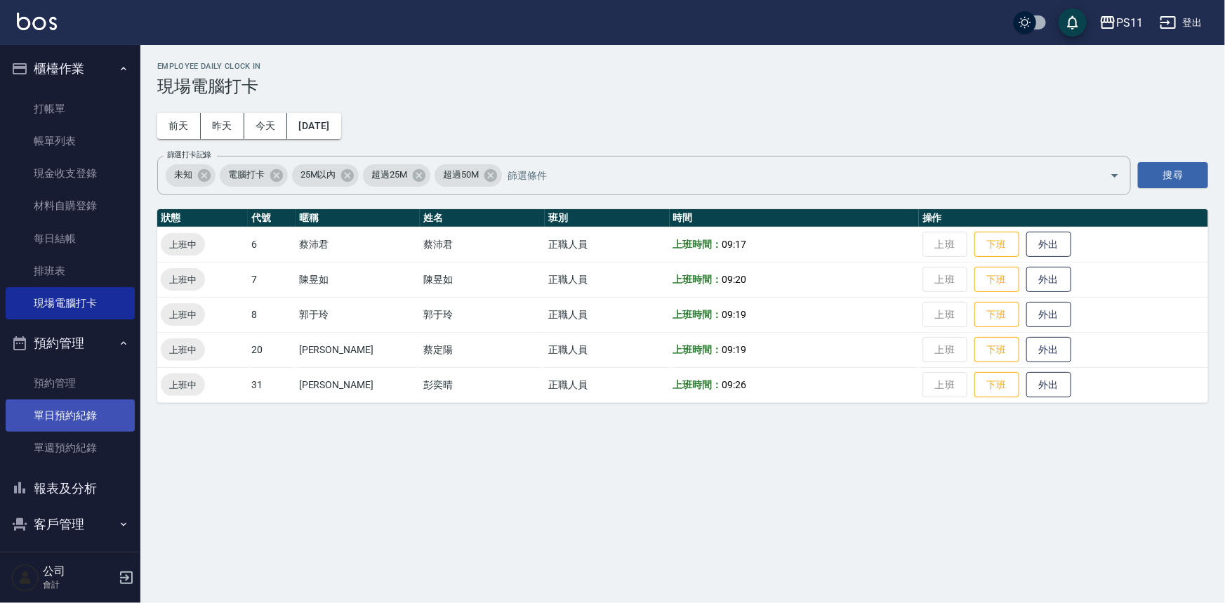
drag, startPoint x: 84, startPoint y: 481, endPoint x: 105, endPoint y: 414, distance: 70.4
click at [84, 481] on button "報表及分析" at bounding box center [70, 488] width 129 height 36
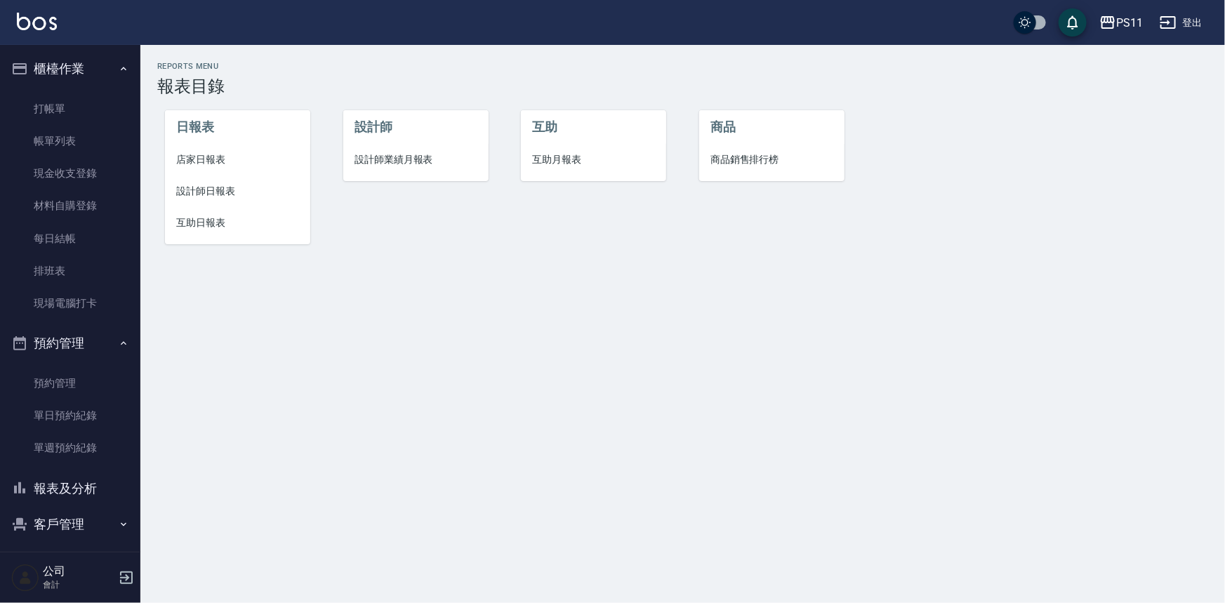
click at [240, 225] on span "互助日報表" at bounding box center [237, 222] width 123 height 15
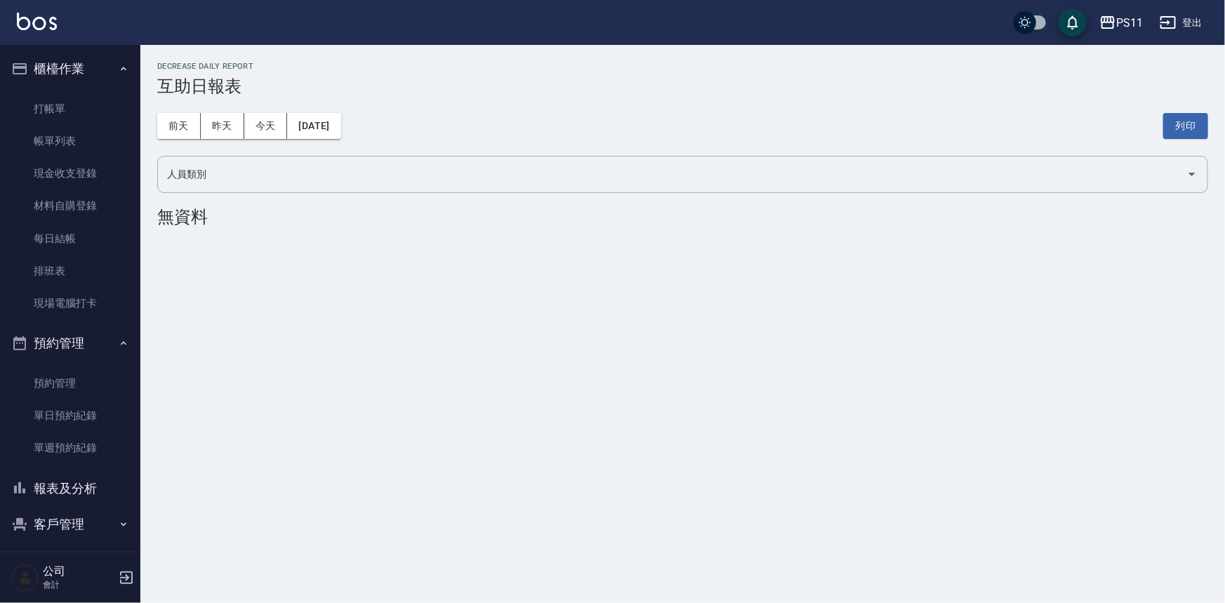
click at [218, 112] on div "前天 昨天 今天 [DATE] 列印" at bounding box center [682, 126] width 1051 height 60
click at [227, 130] on button "昨天" at bounding box center [223, 126] width 44 height 26
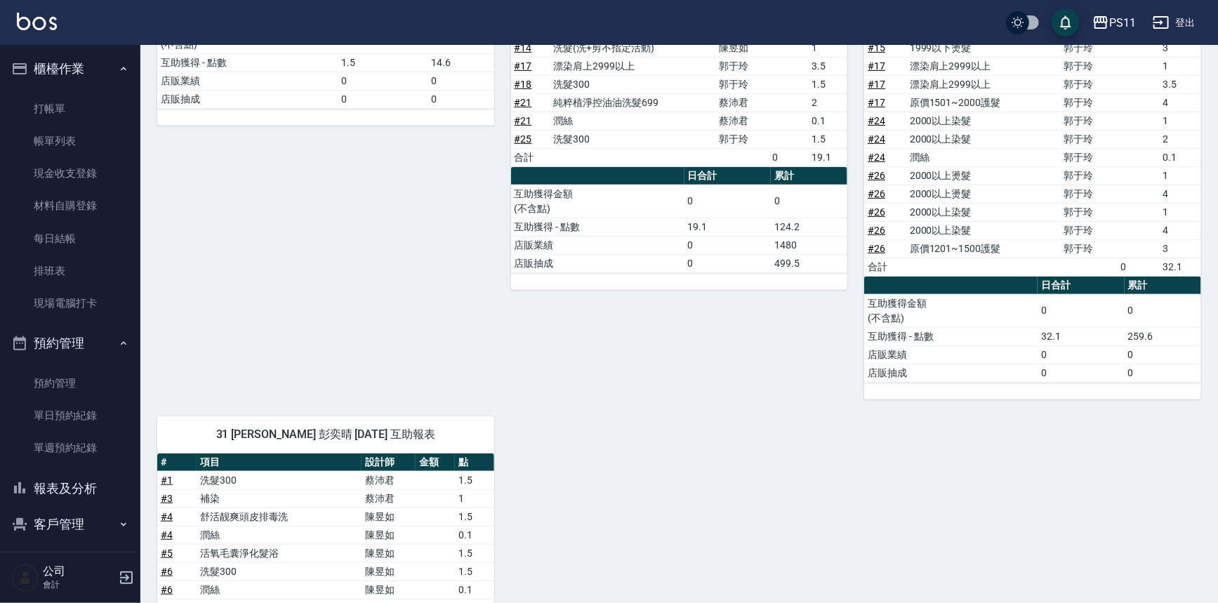
scroll to position [702, 0]
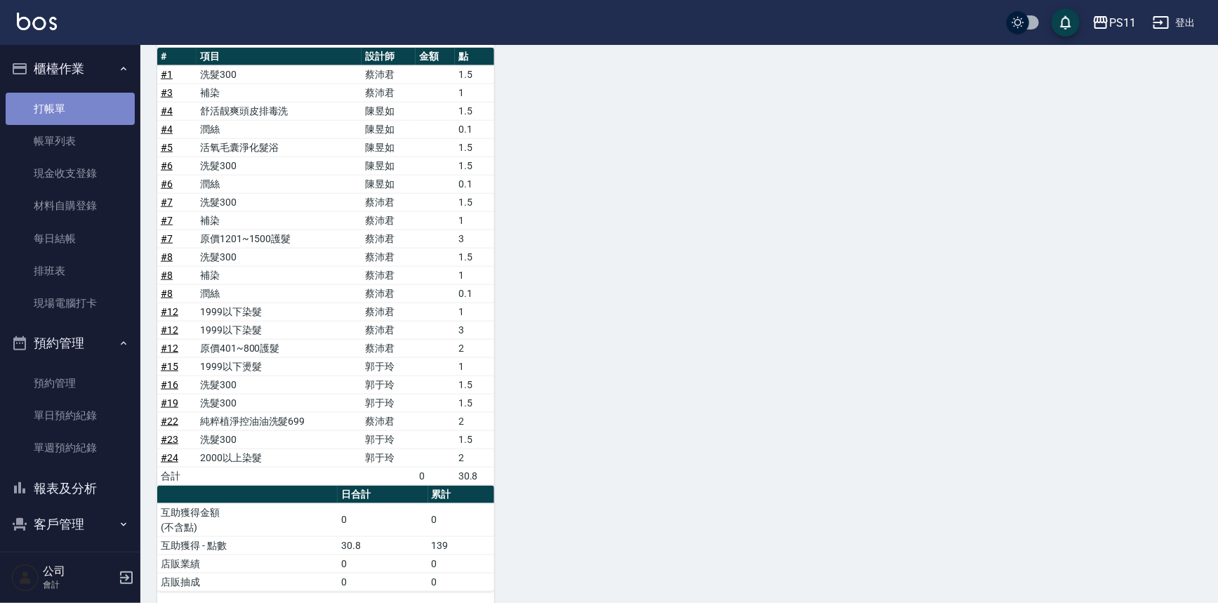
click at [93, 118] on link "打帳單" at bounding box center [70, 109] width 129 height 32
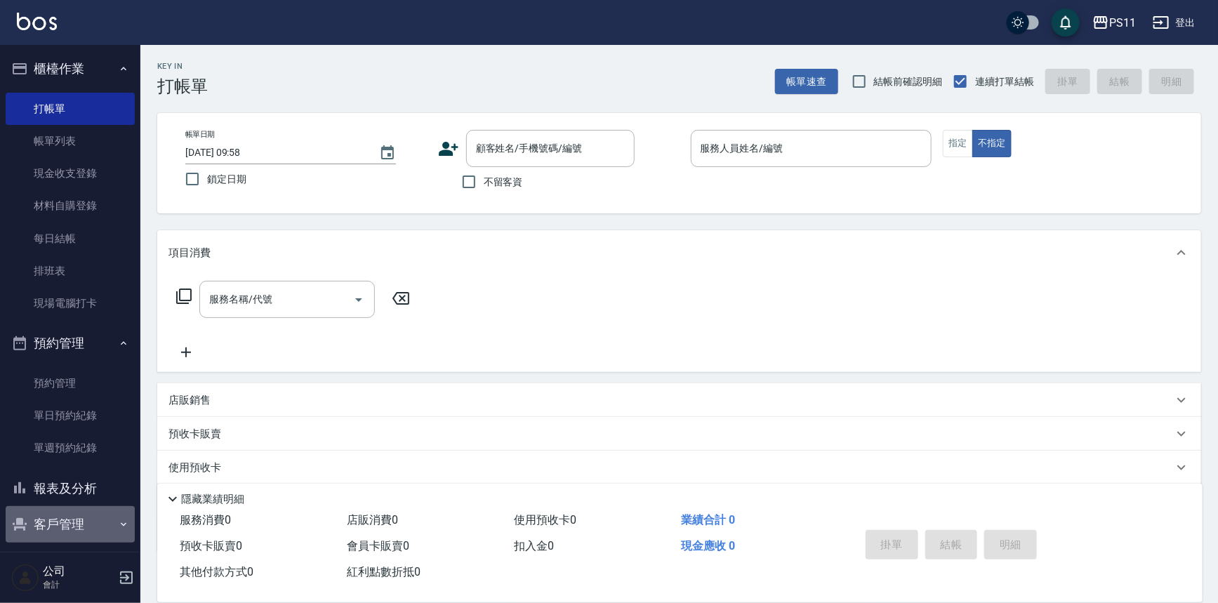
click at [93, 525] on button "客戶管理" at bounding box center [70, 524] width 129 height 36
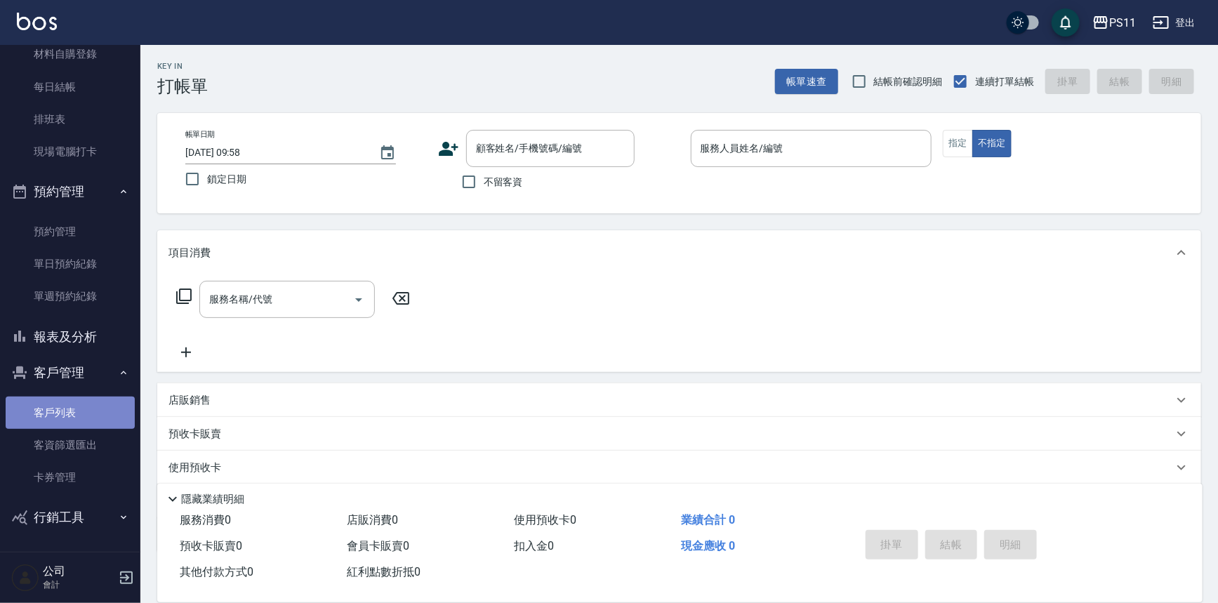
click at [87, 411] on link "客戶列表" at bounding box center [70, 413] width 129 height 32
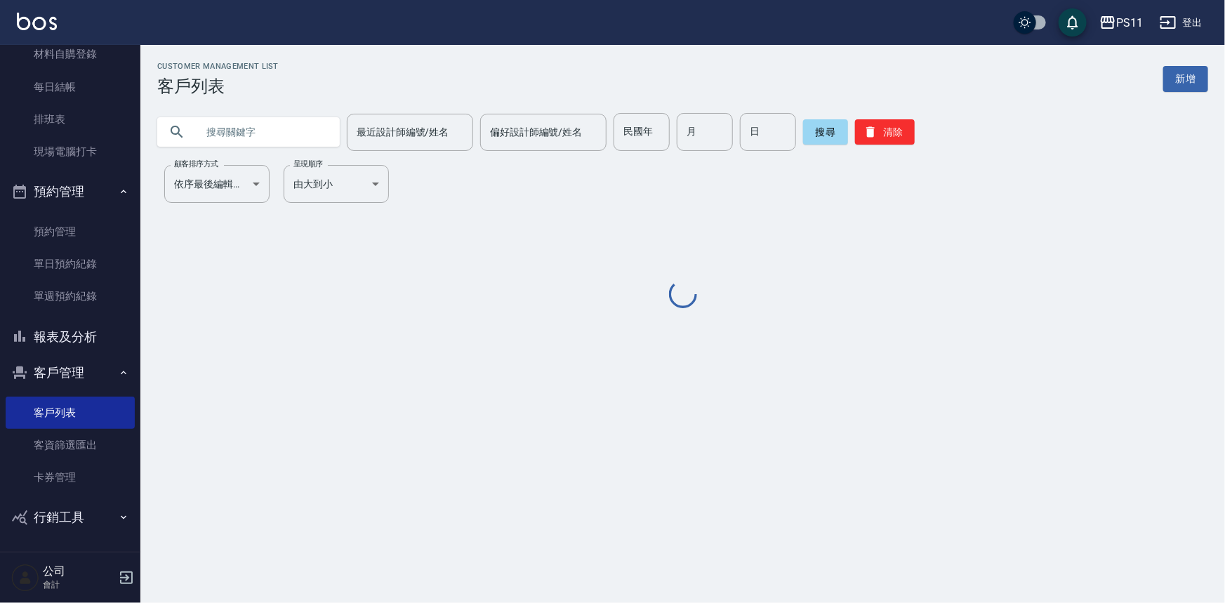
click at [266, 131] on input "text" at bounding box center [263, 132] width 132 height 38
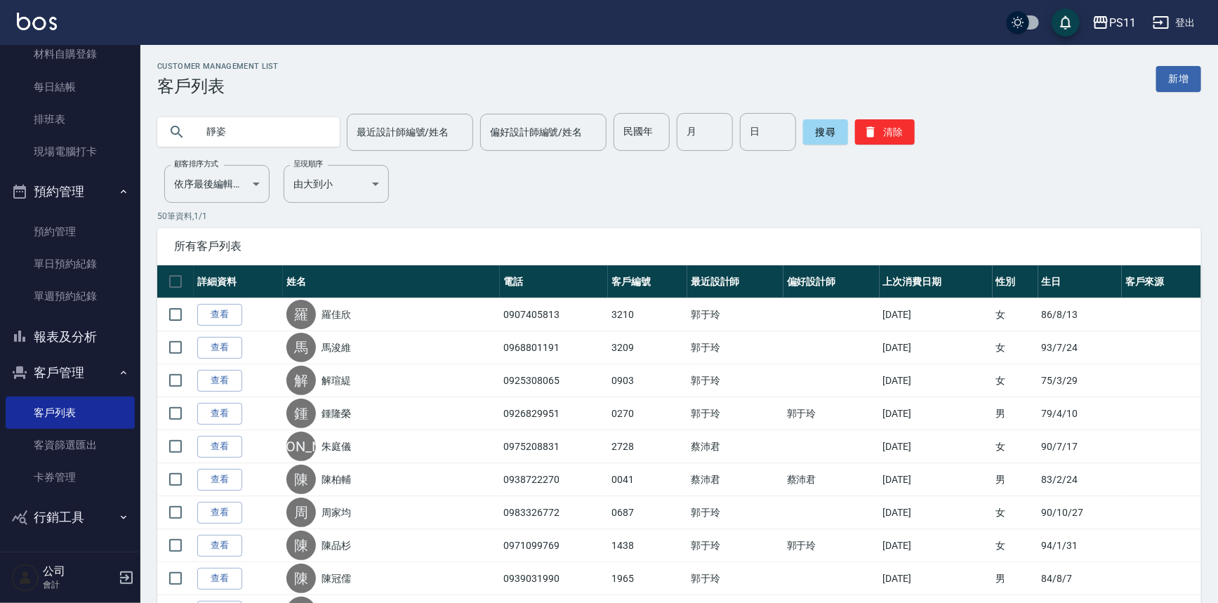
type input "靜姿"
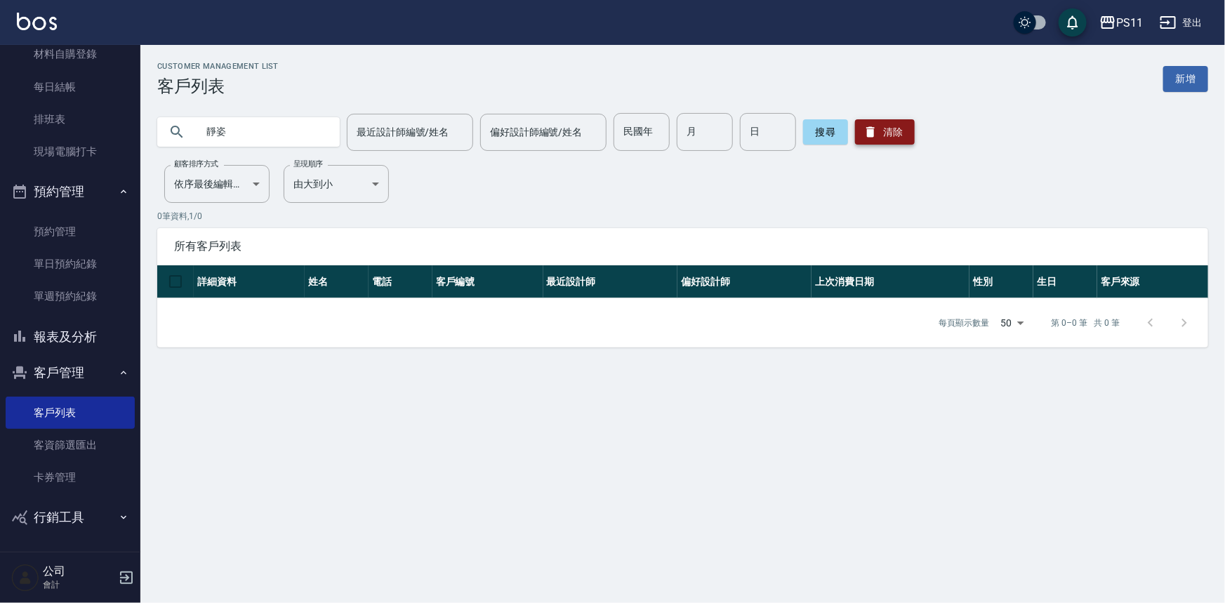
click at [881, 133] on button "清除" at bounding box center [885, 131] width 60 height 25
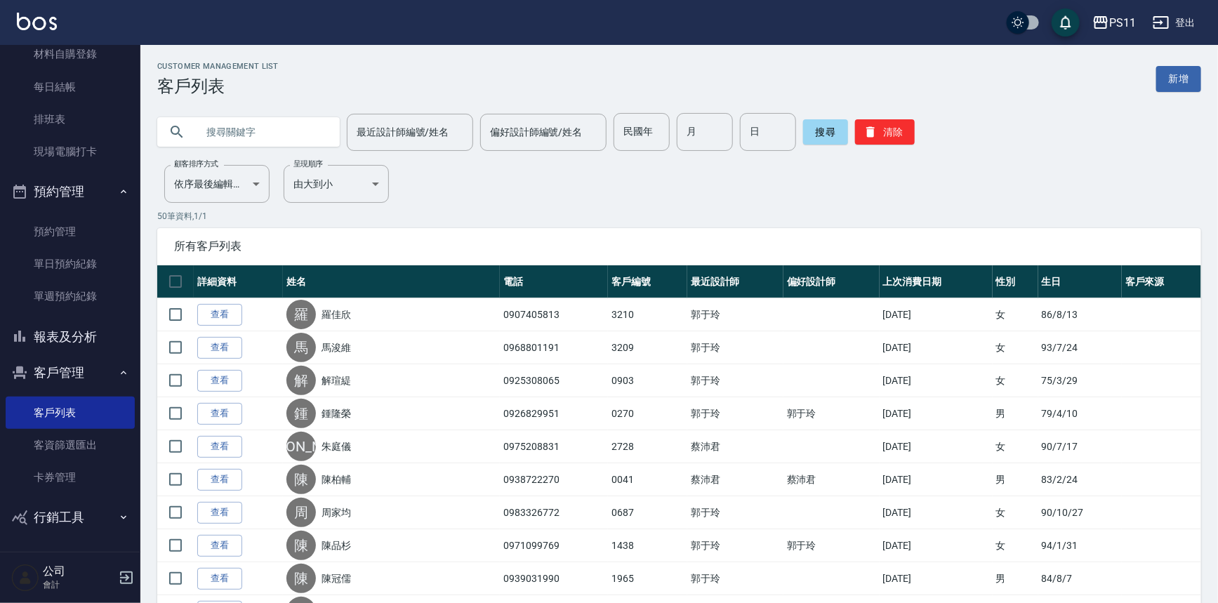
drag, startPoint x: 258, startPoint y: 126, endPoint x: 317, endPoint y: 122, distance: 58.4
click at [260, 127] on input "text" at bounding box center [263, 132] width 132 height 38
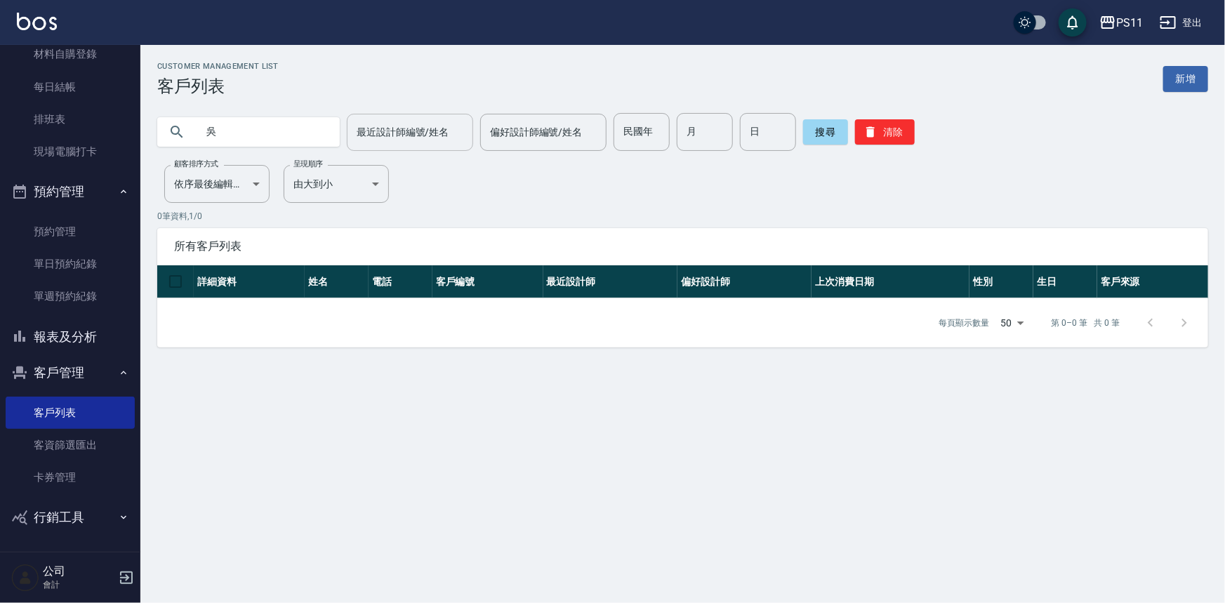
type input "吳"
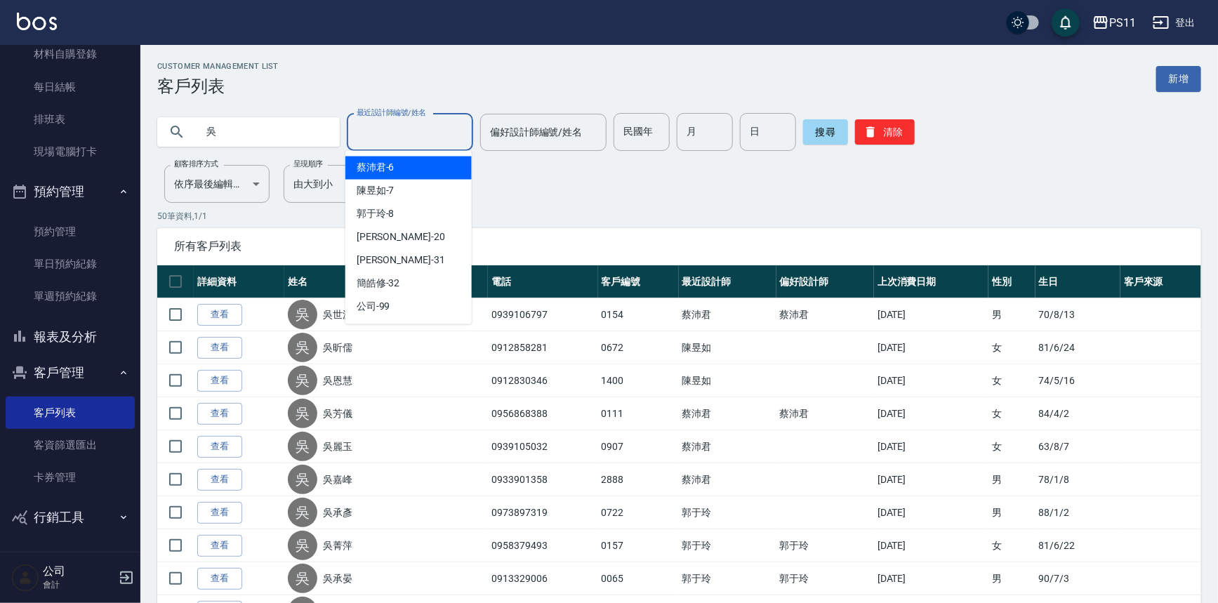
click at [441, 128] on input "最近設計師編號/姓名" at bounding box center [410, 132] width 114 height 25
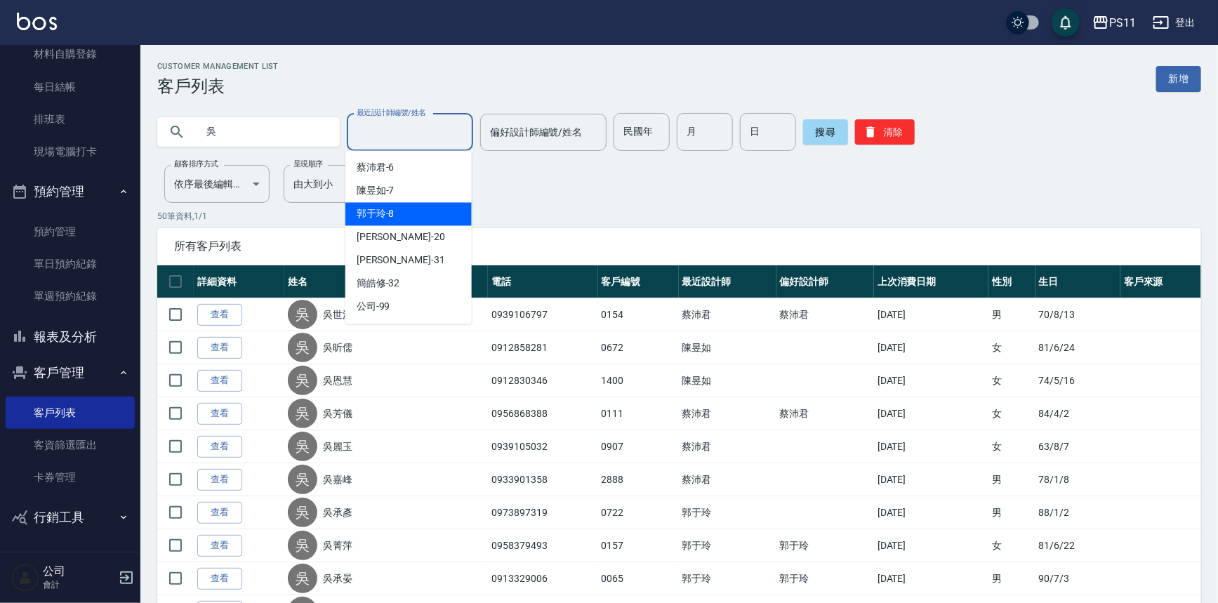
click at [423, 219] on div "郭于玲 -8" at bounding box center [408, 214] width 126 height 23
type input "郭于玲-8"
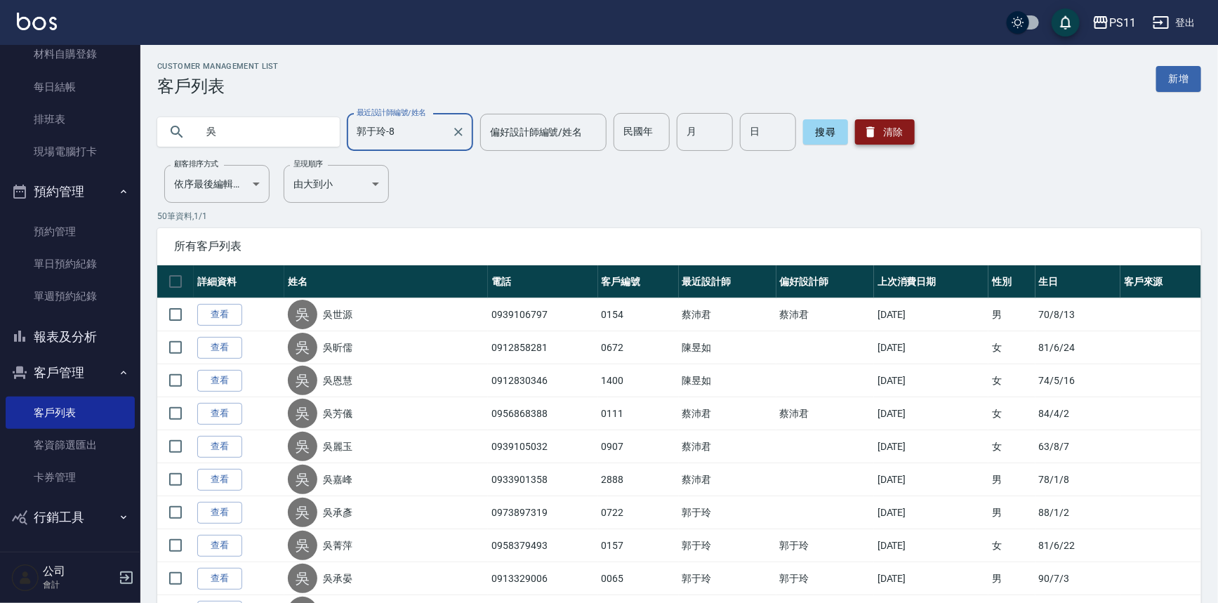
click at [902, 131] on button "清除" at bounding box center [885, 131] width 60 height 25
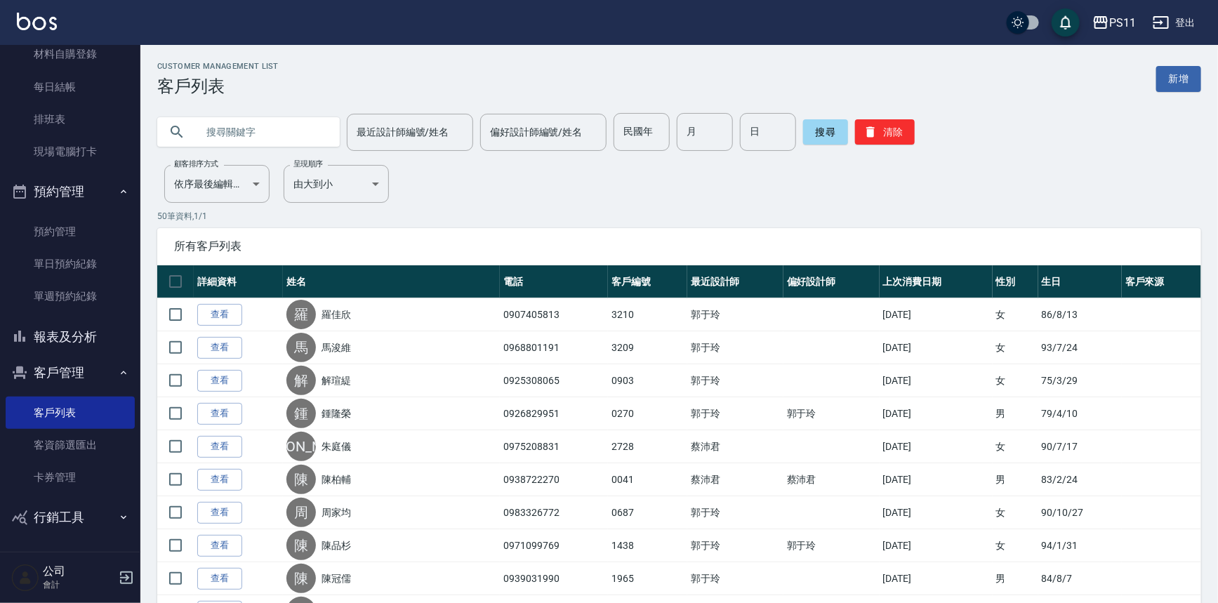
click at [291, 125] on input "text" at bounding box center [263, 132] width 132 height 38
type input "[PERSON_NAME]"
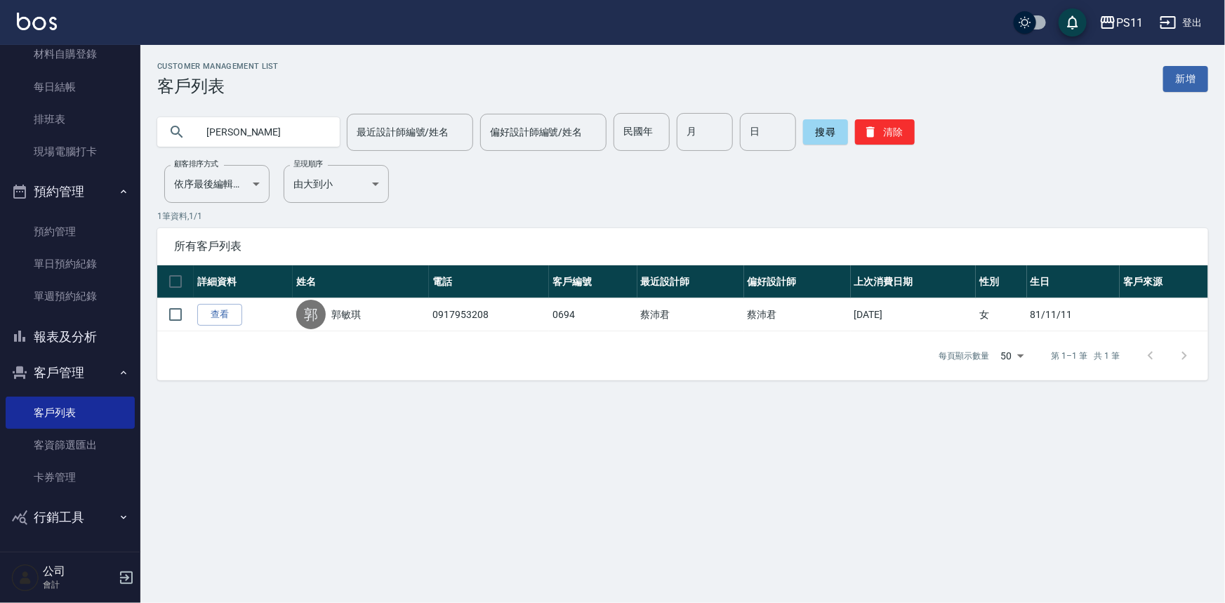
drag, startPoint x: 891, startPoint y: 132, endPoint x: 799, endPoint y: 129, distance: 92.7
click at [891, 132] on button "清除" at bounding box center [885, 131] width 60 height 25
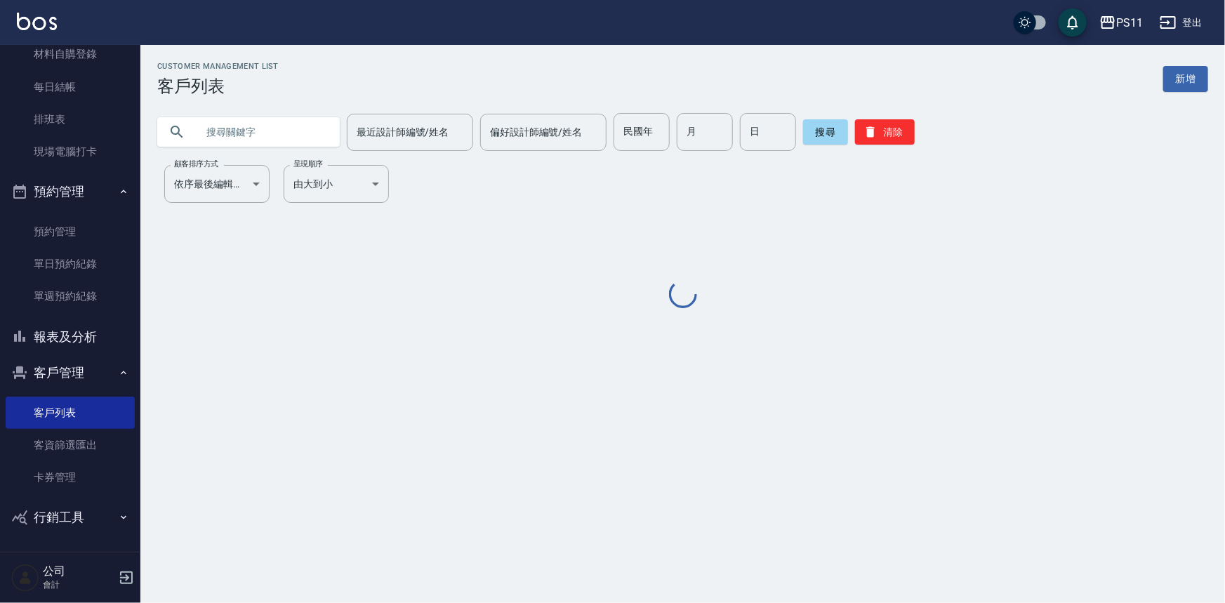
click at [291, 140] on input "text" at bounding box center [263, 132] width 132 height 38
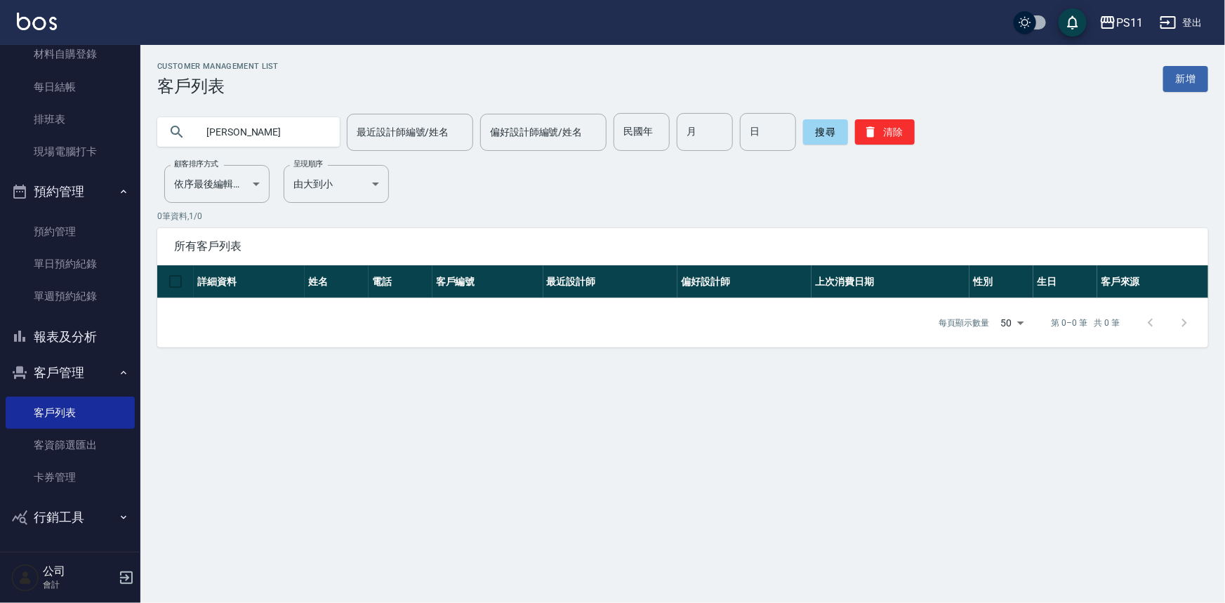
type input "雅"
click at [891, 119] on button "清除" at bounding box center [885, 131] width 60 height 25
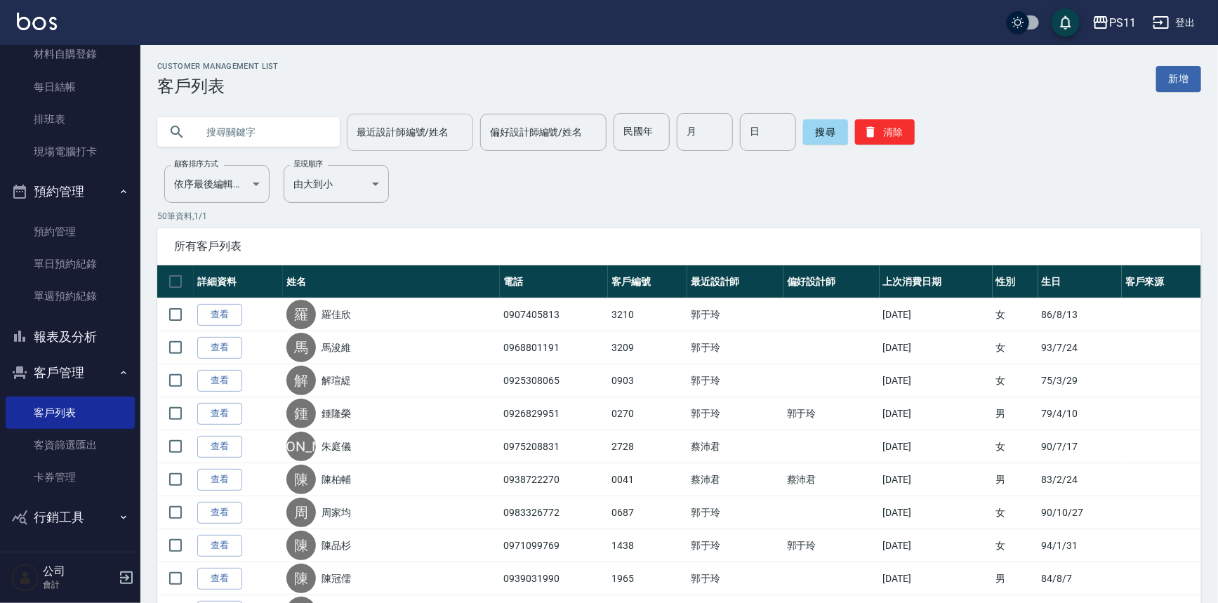
drag, startPoint x: 304, startPoint y: 133, endPoint x: 378, endPoint y: 128, distance: 73.9
click at [304, 133] on input "text" at bounding box center [263, 132] width 132 height 38
type input "呂翊禎"
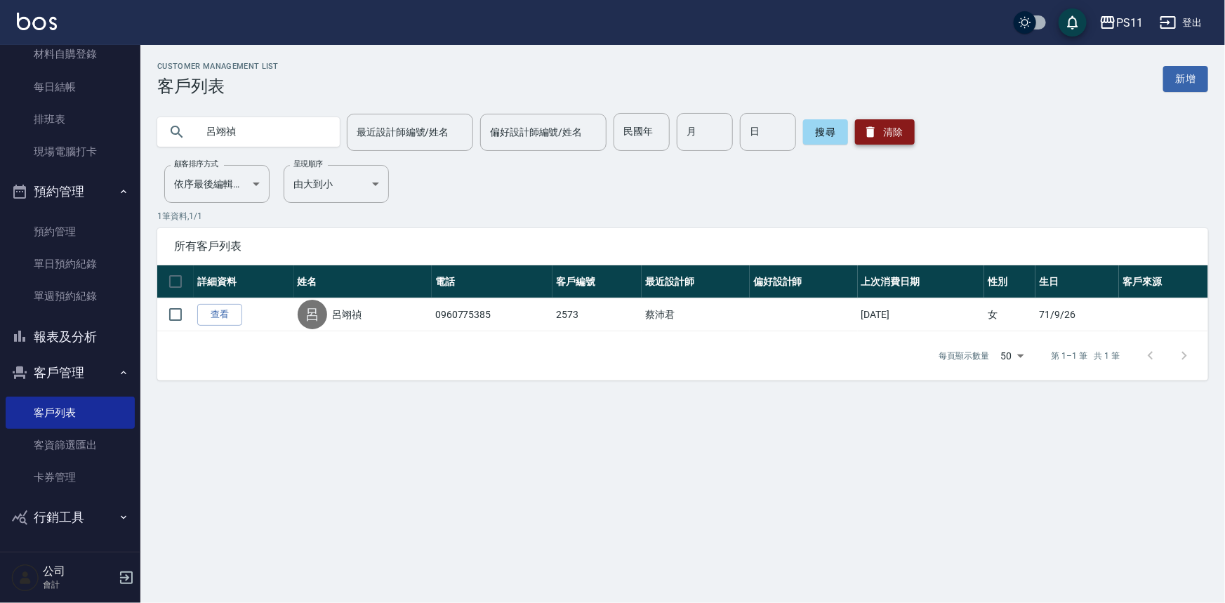
click at [891, 126] on button "清除" at bounding box center [885, 131] width 60 height 25
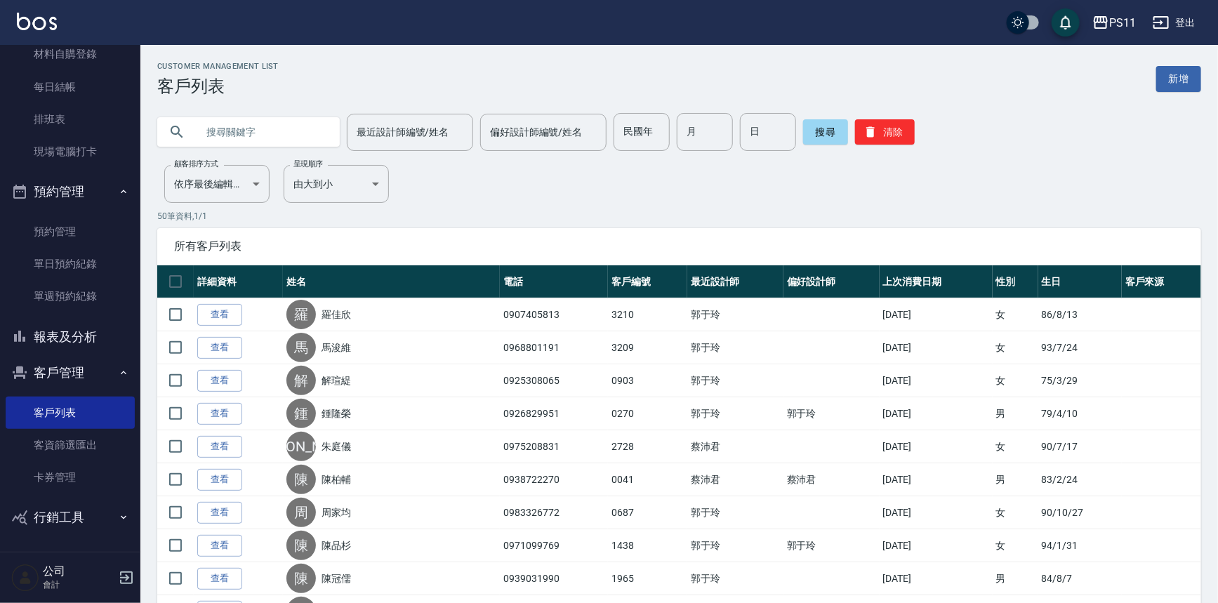
click at [279, 137] on input "text" at bounding box center [263, 132] width 132 height 38
type input "[PERSON_NAME]"
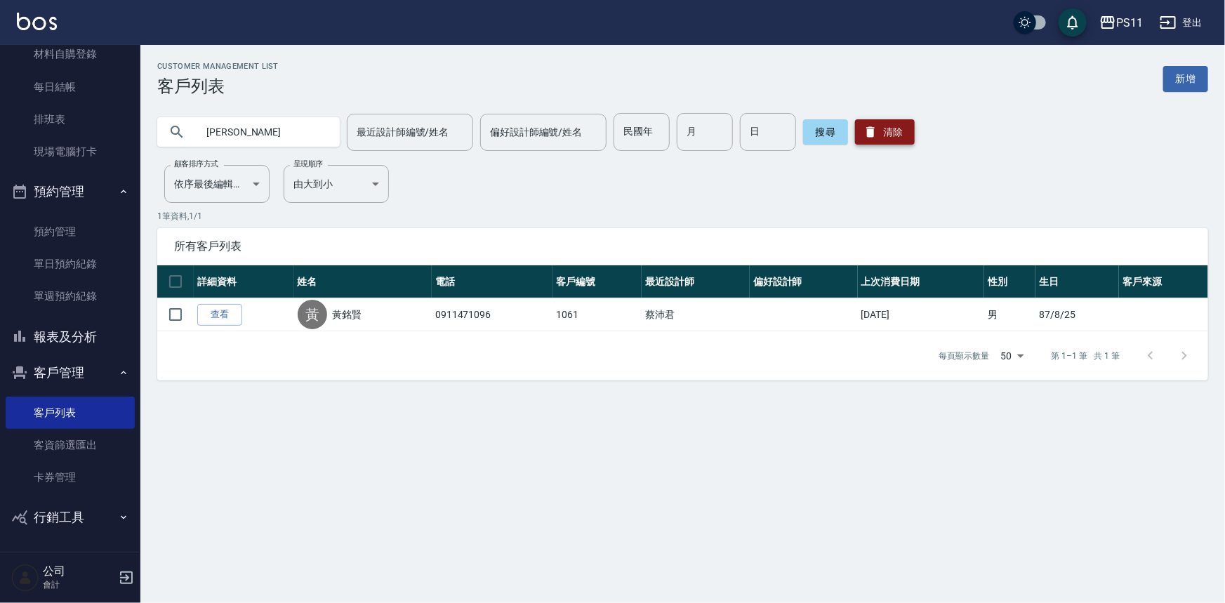
click at [895, 137] on button "清除" at bounding box center [885, 131] width 60 height 25
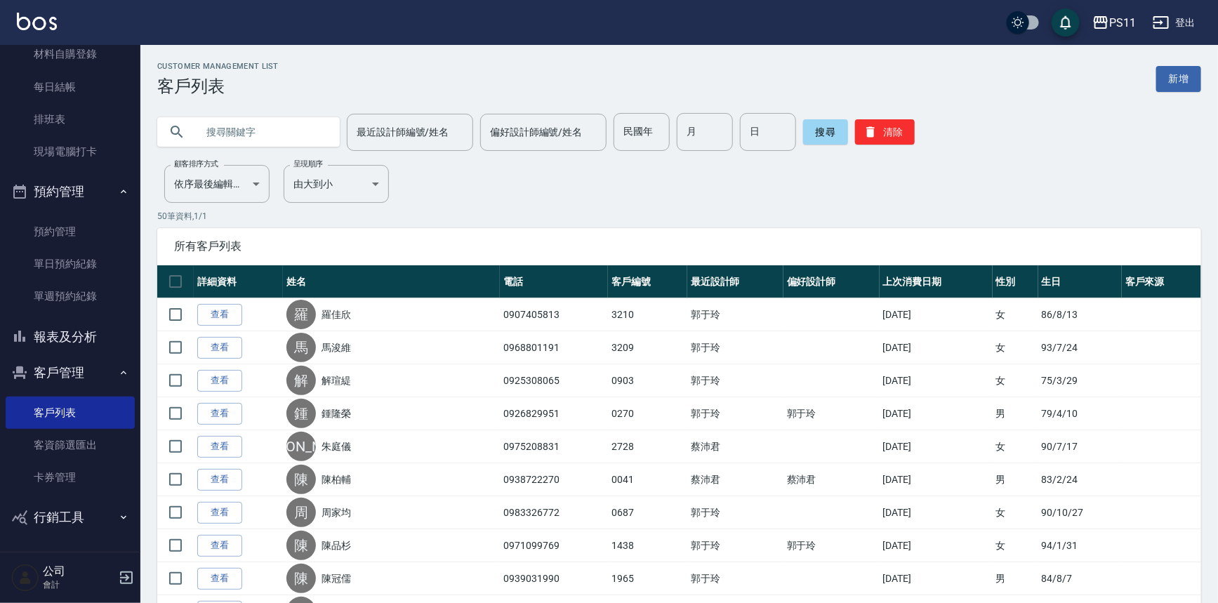
click at [307, 125] on input "text" at bounding box center [263, 132] width 132 height 38
type input "僅"
type input "燼"
type input "靜"
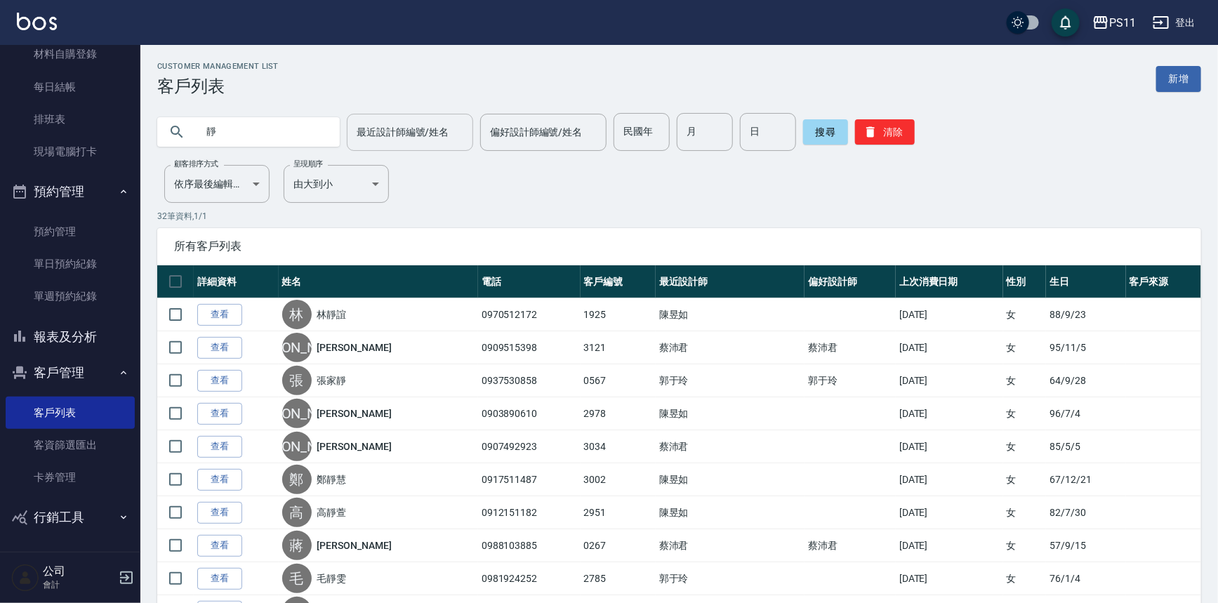
click at [421, 132] on input "最近設計師編號/姓名" at bounding box center [410, 132] width 114 height 25
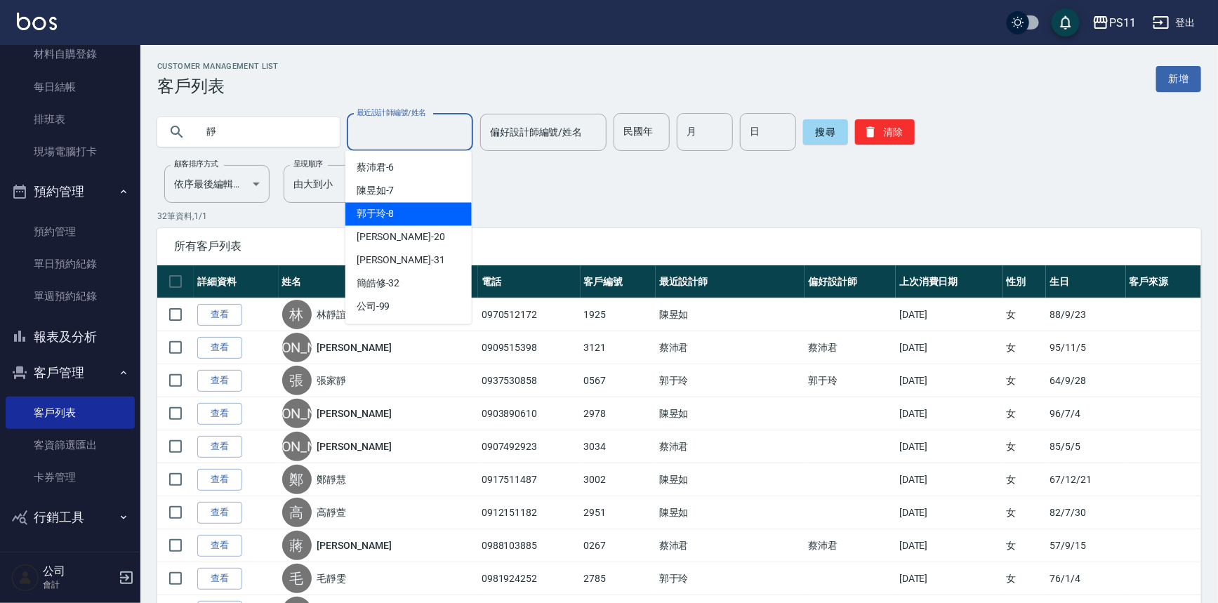
click at [430, 218] on div "郭于玲 -8" at bounding box center [408, 214] width 126 height 23
type input "郭于玲-8"
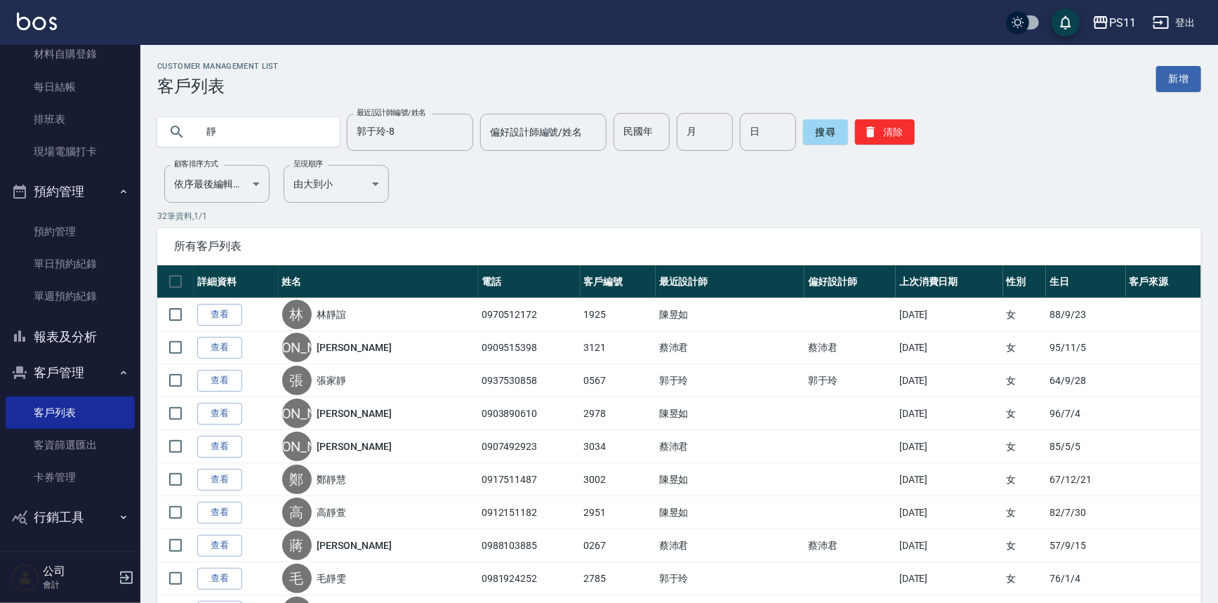
drag, startPoint x: 219, startPoint y: 135, endPoint x: 197, endPoint y: 133, distance: 21.8
click at [197, 133] on input "靜" at bounding box center [263, 132] width 132 height 38
click at [234, 133] on input "靜" at bounding box center [263, 132] width 132 height 38
click at [255, 139] on input "靜" at bounding box center [263, 132] width 132 height 38
click at [206, 131] on input "靜" at bounding box center [263, 132] width 132 height 38
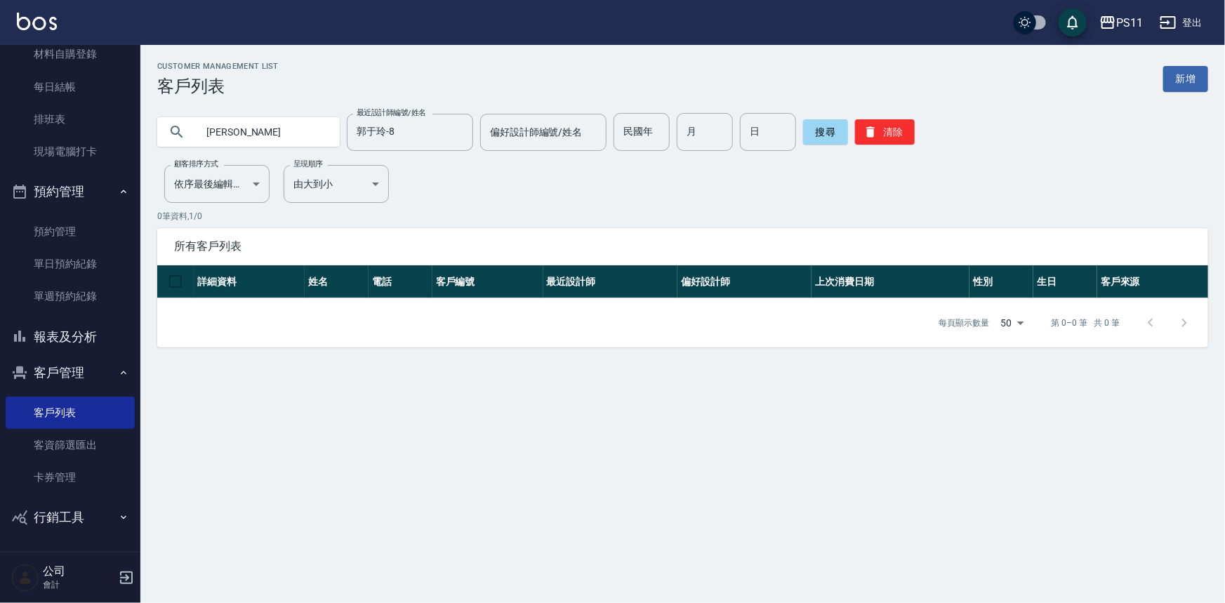
click at [256, 130] on input "[PERSON_NAME]" at bounding box center [263, 132] width 132 height 38
type input "[PERSON_NAME]"
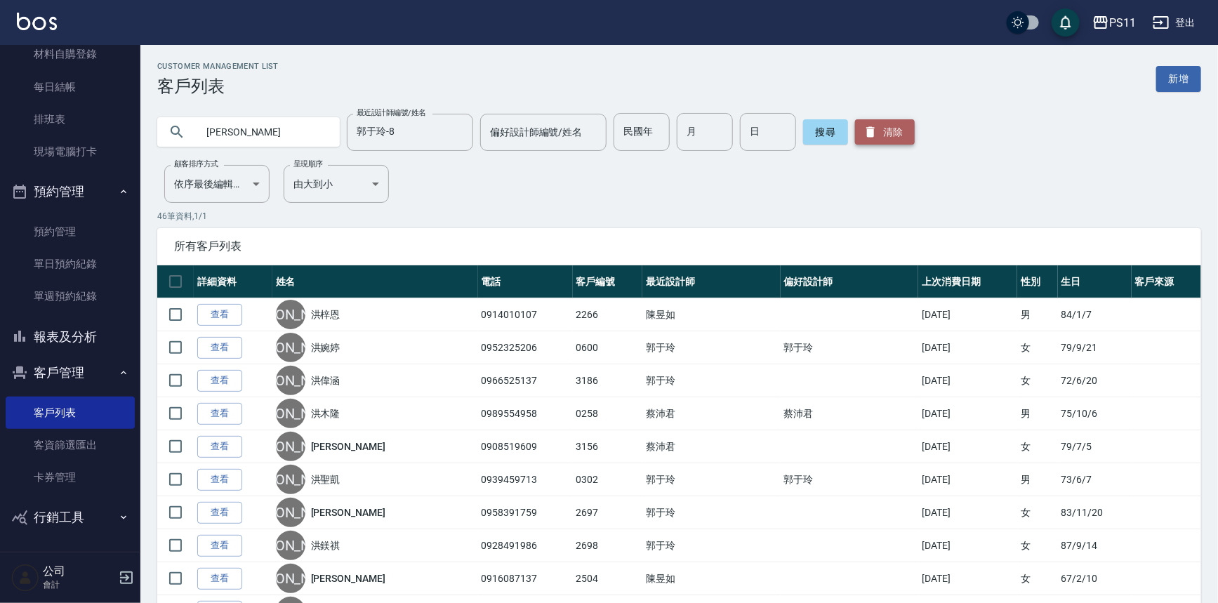
click at [876, 131] on button "清除" at bounding box center [885, 131] width 60 height 25
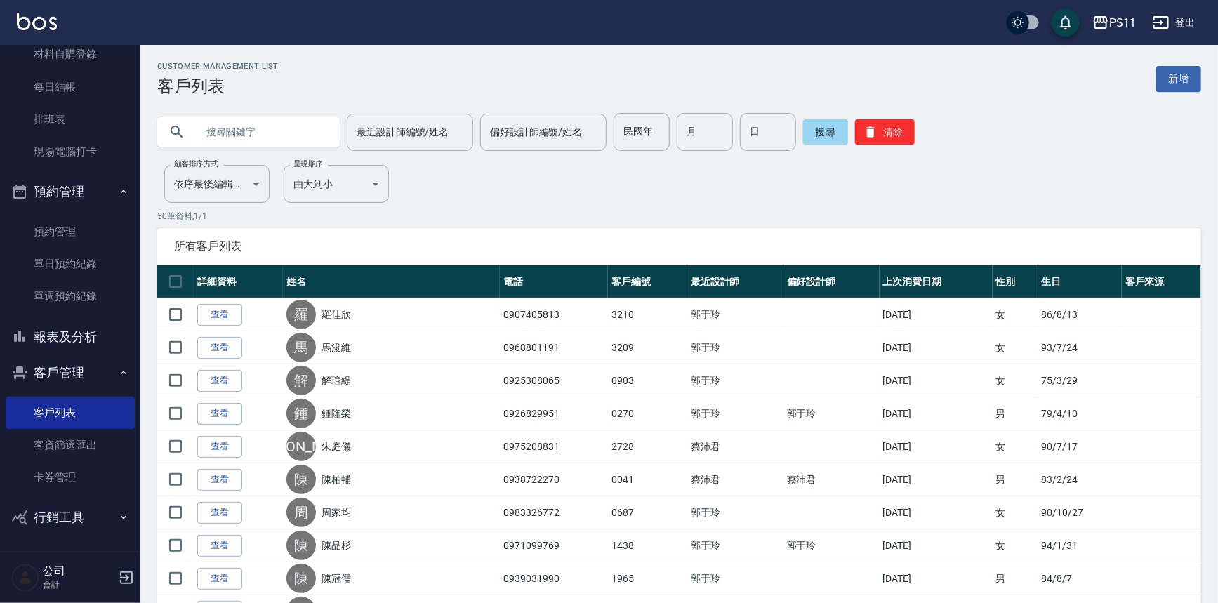
click at [297, 133] on input "text" at bounding box center [263, 132] width 132 height 38
type input "[PERSON_NAME]"
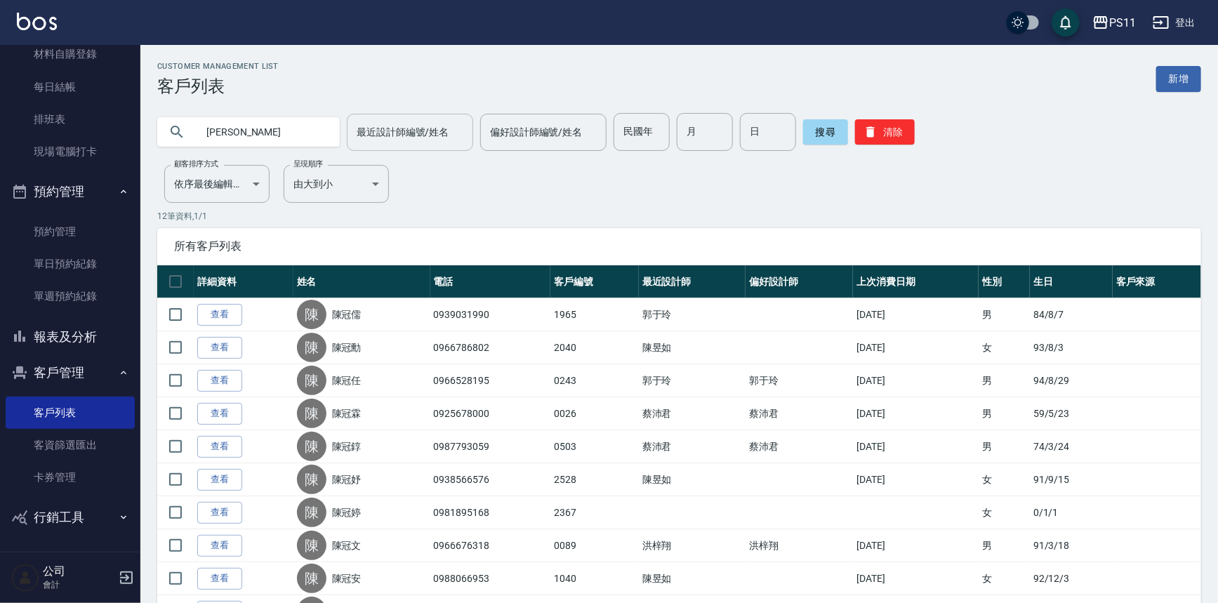
click at [397, 124] on div "最近設計師編號/姓名 最近設計師編號/姓名" at bounding box center [410, 132] width 126 height 37
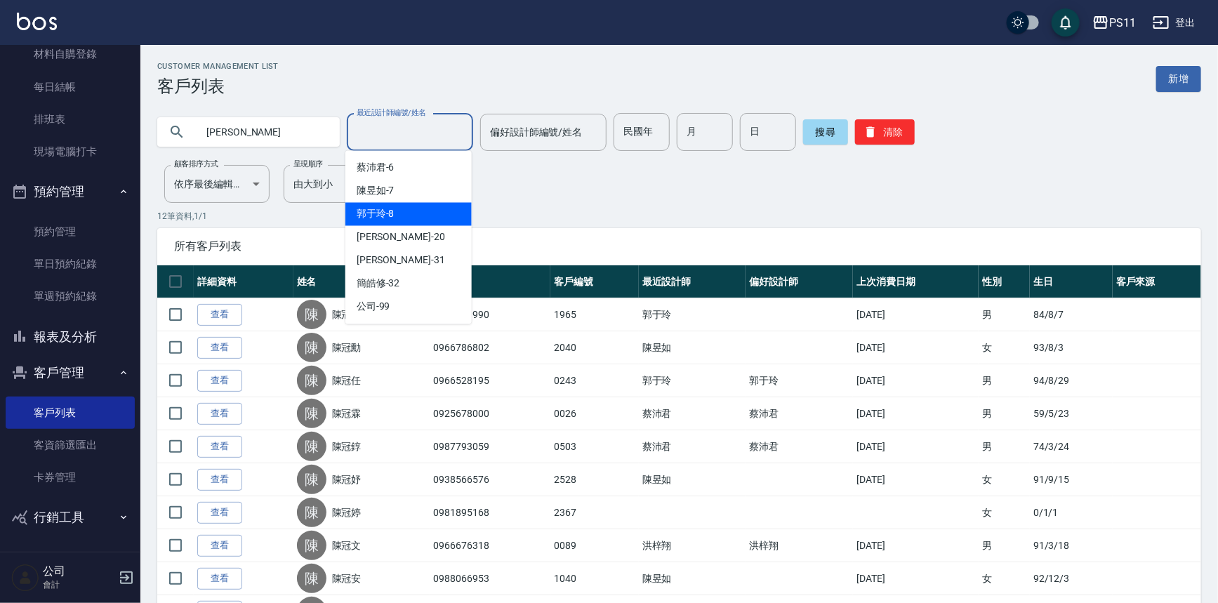
click at [406, 213] on div "郭于玲 -8" at bounding box center [408, 214] width 126 height 23
type input "郭于玲-8"
